Goal: Check status

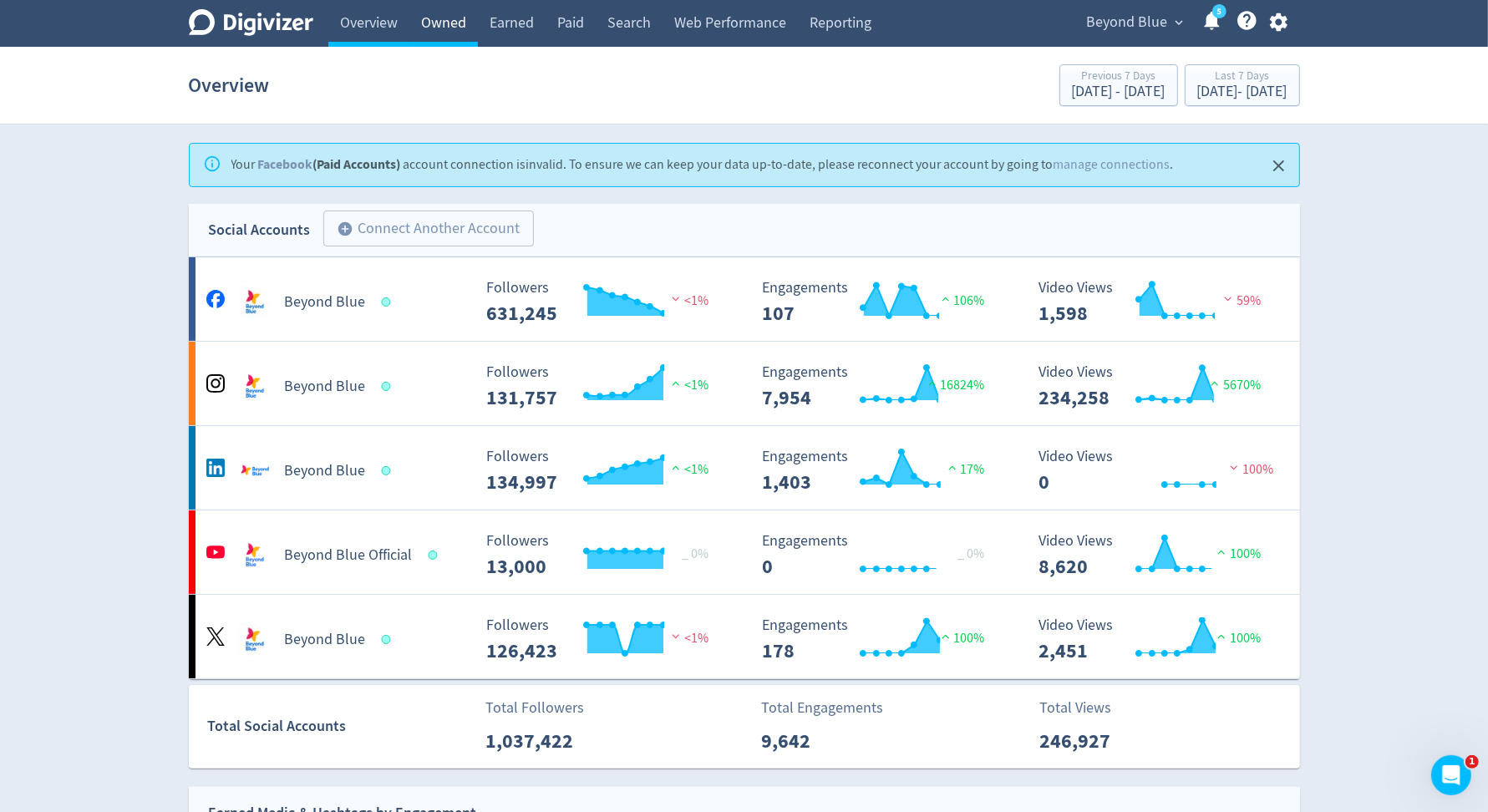
click at [458, 23] on link "Owned" at bounding box center [443, 23] width 68 height 47
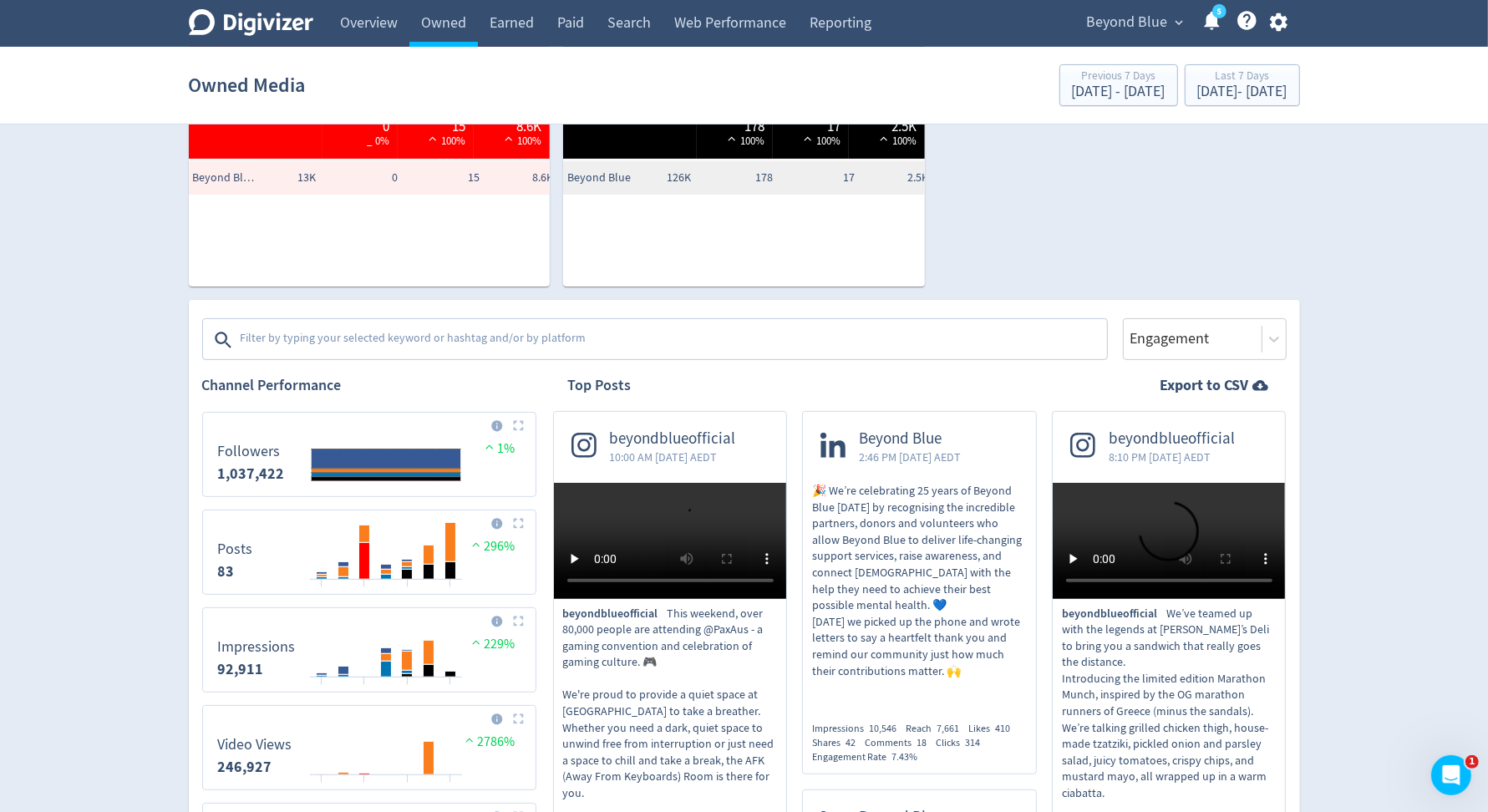
scroll to position [326, 0]
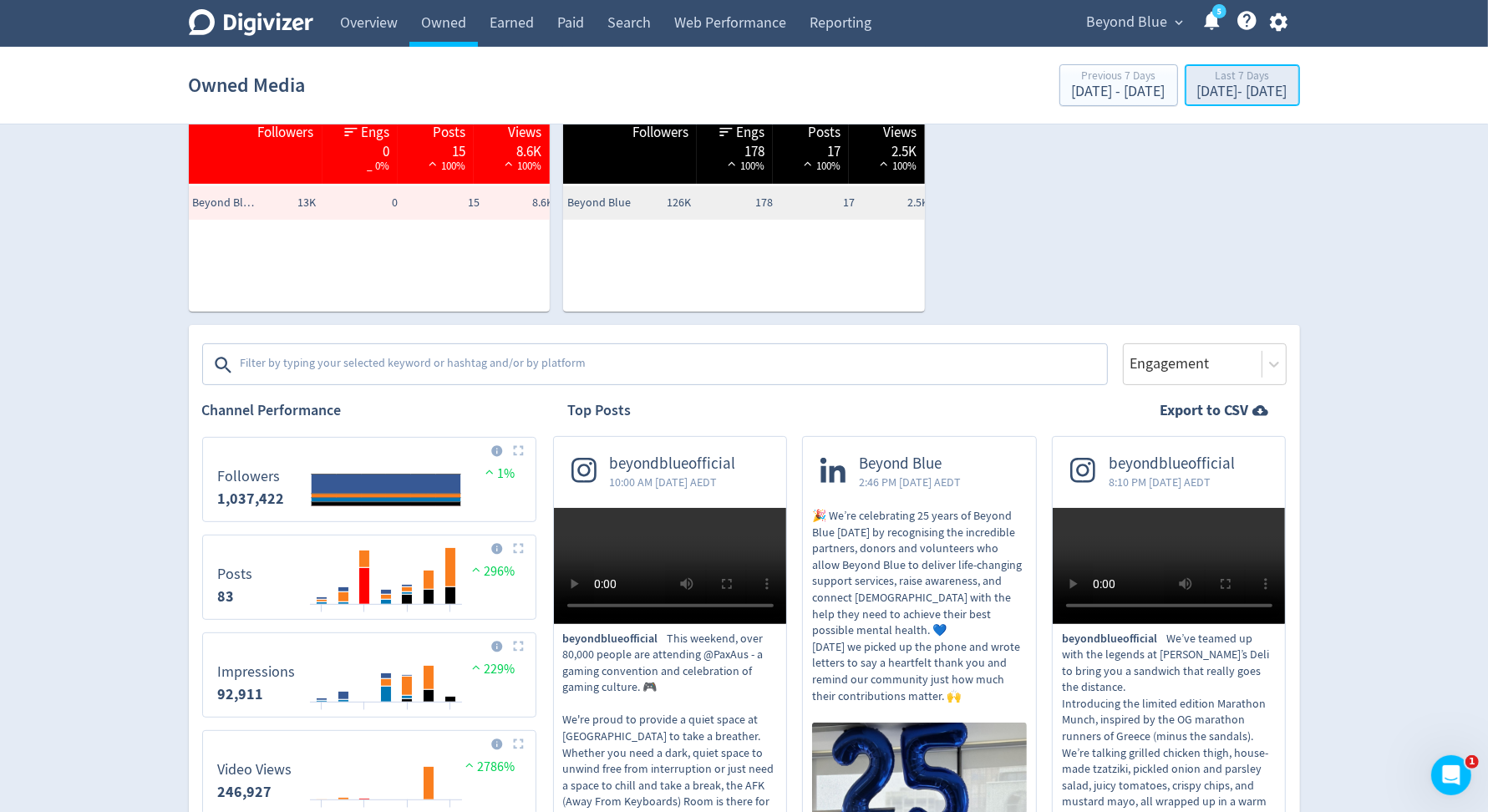
click at [1197, 93] on div "[DATE] - [DATE]" at bounding box center [1243, 92] width 91 height 15
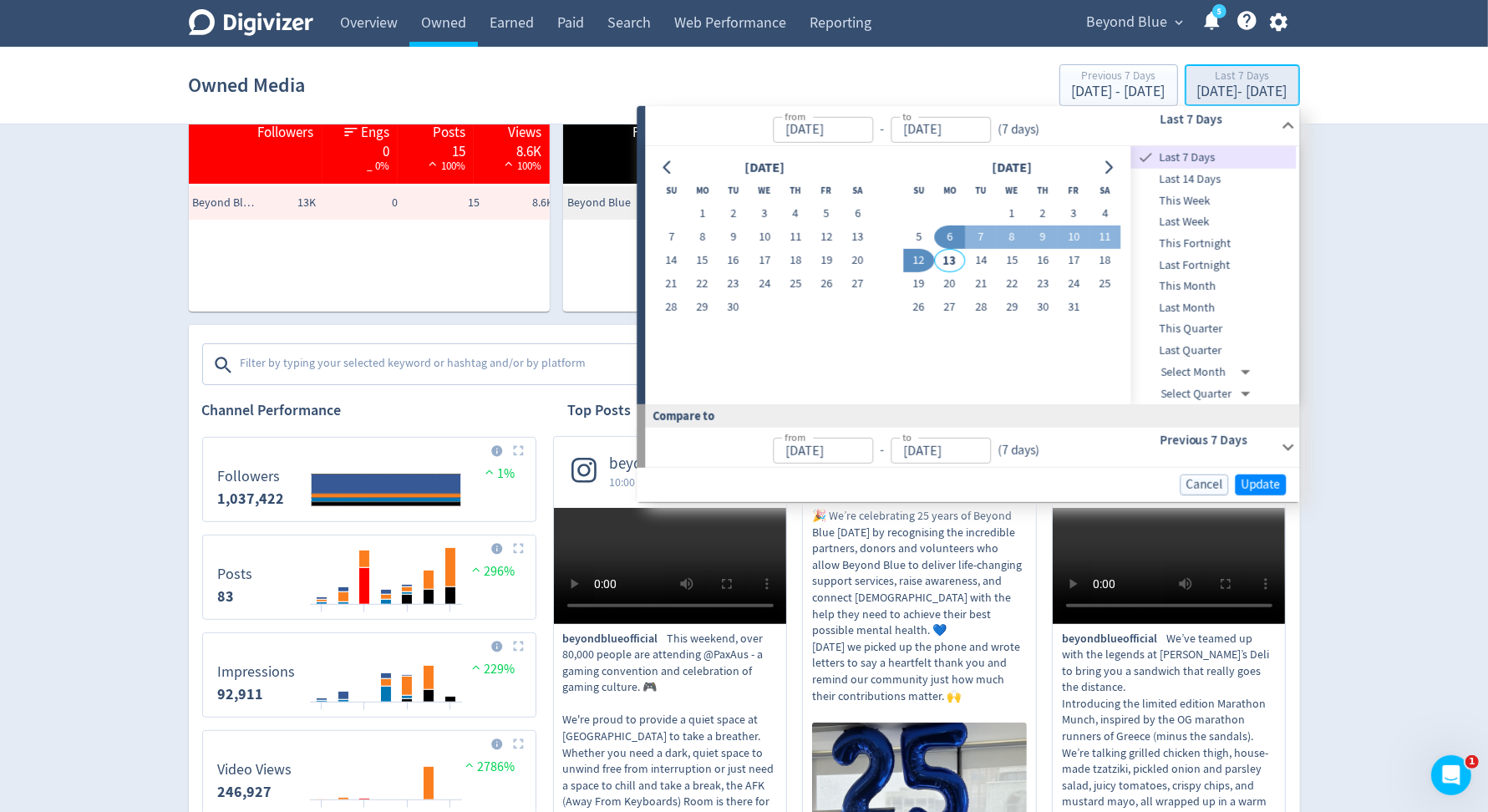
type input "[DATE]"
click at [1218, 353] on span "Last Quarter" at bounding box center [1214, 351] width 166 height 18
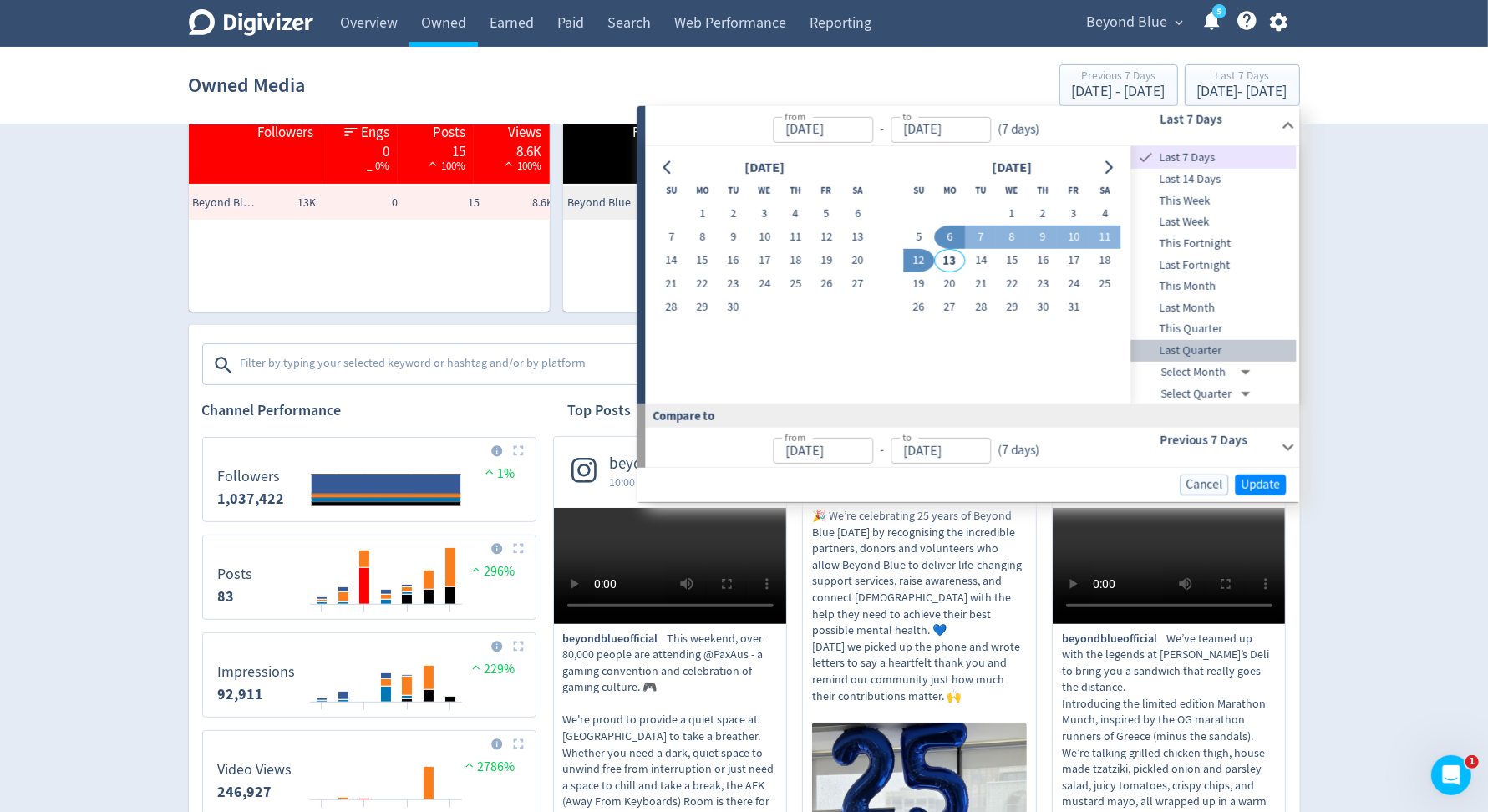
type input "[DATE]"
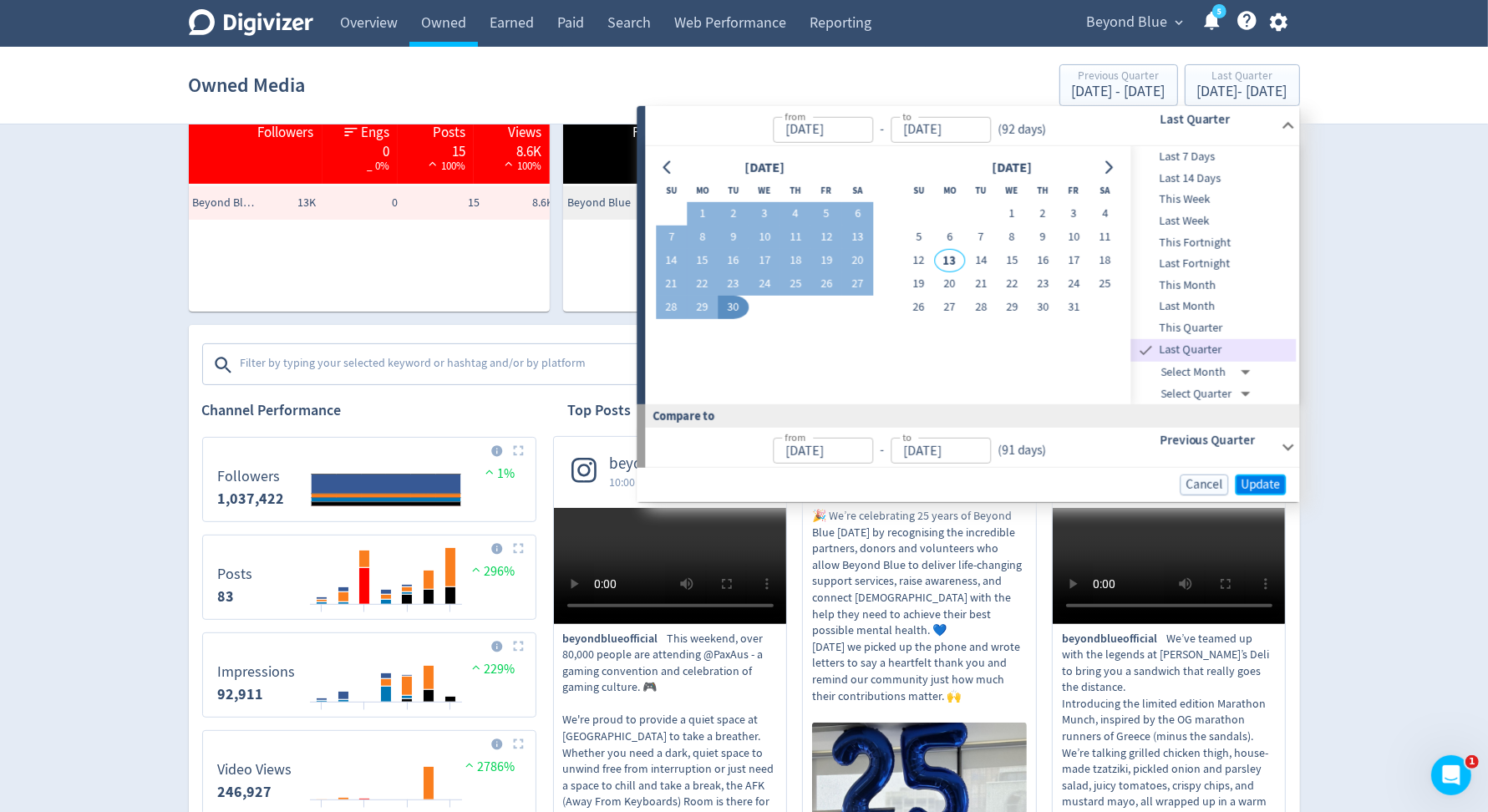
click at [1253, 485] on span "Update" at bounding box center [1260, 485] width 39 height 13
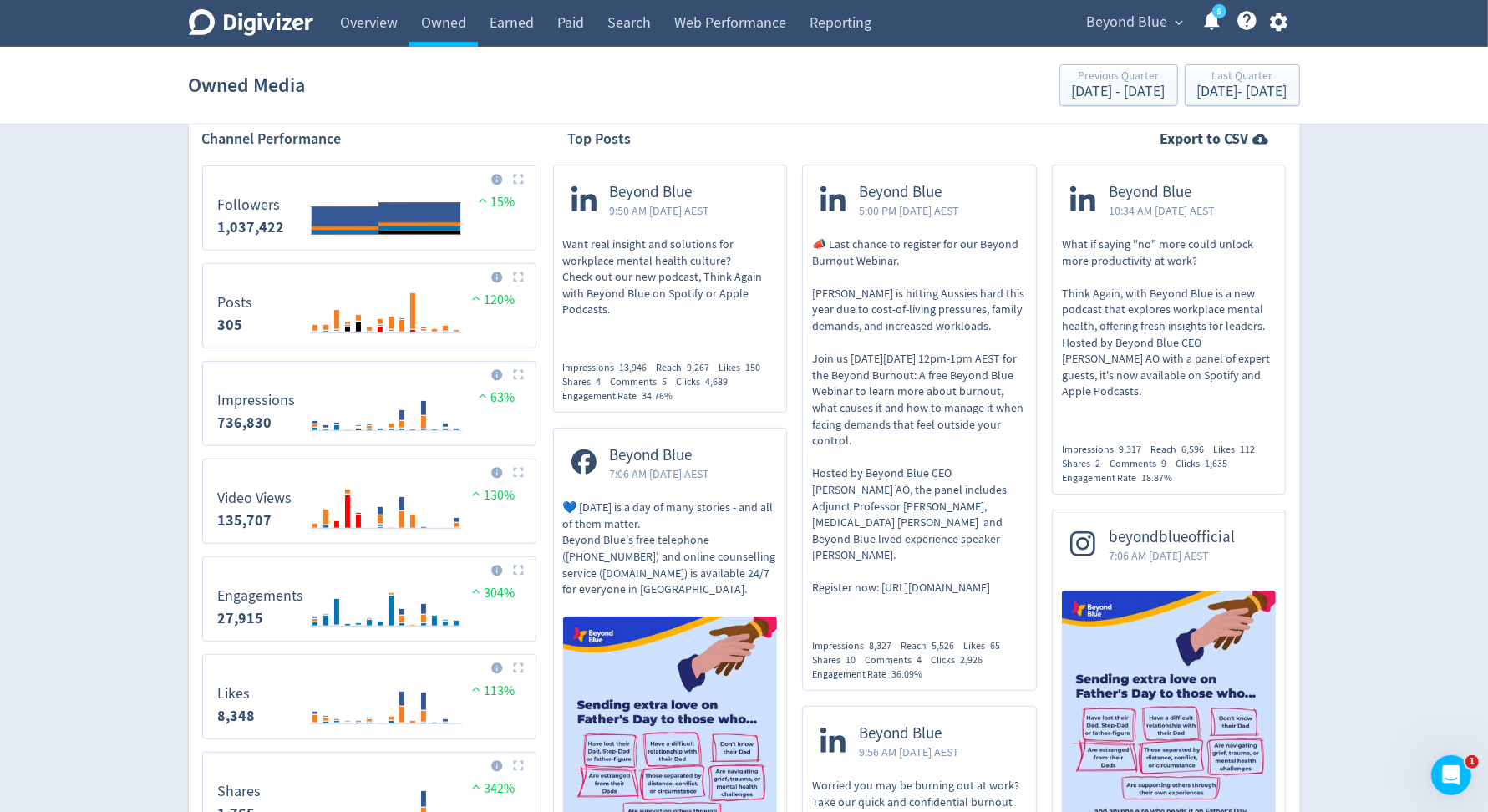
scroll to position [595, 0]
